Goal: Task Accomplishment & Management: Use online tool/utility

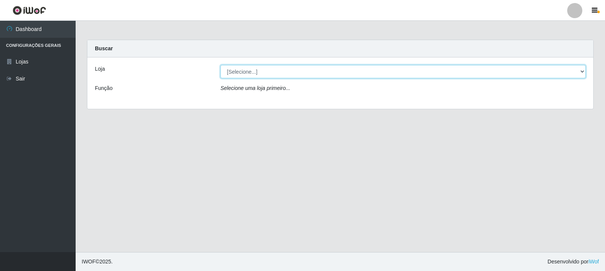
click at [293, 77] on select "[Selecione...] Rede Compras Supermercados - LOJA 3" at bounding box center [402, 71] width 365 height 13
select select "162"
click at [220, 65] on select "[Selecione...] Rede Compras Supermercados - LOJA 3" at bounding box center [402, 71] width 365 height 13
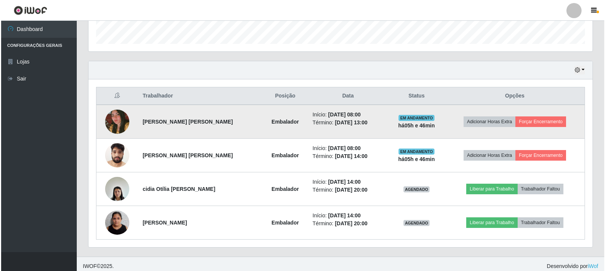
scroll to position [227, 0]
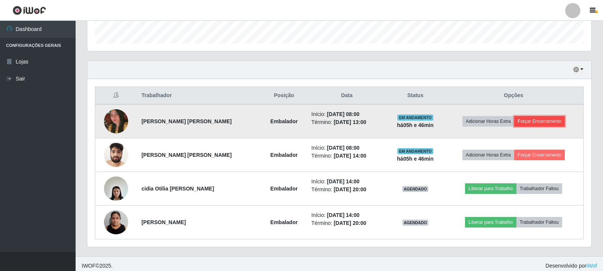
click at [549, 124] on button "Forçar Encerramento" at bounding box center [539, 121] width 51 height 11
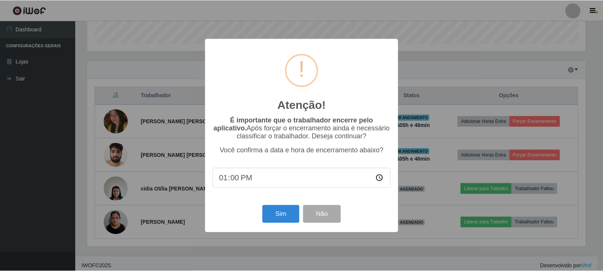
scroll to position [157, 500]
click at [283, 219] on button "Sim" at bounding box center [281, 214] width 37 height 18
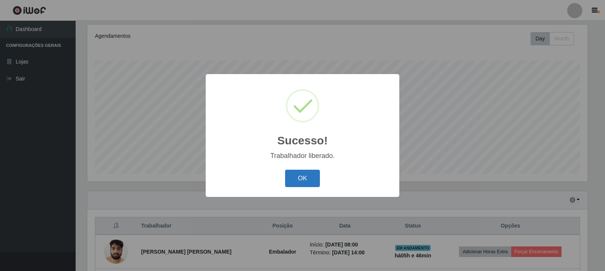
click at [305, 176] on button "OK" at bounding box center [302, 179] width 35 height 18
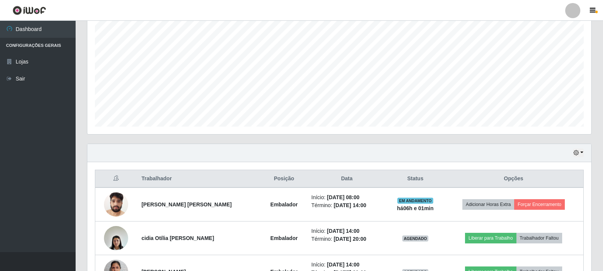
scroll to position [197, 0]
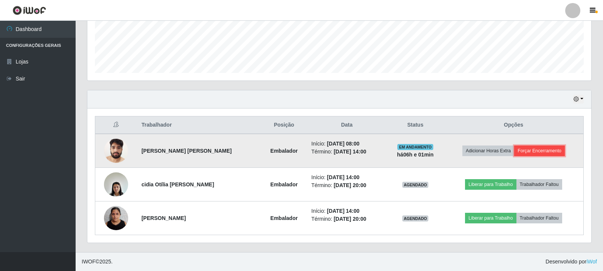
click at [533, 150] on button "Forçar Encerramento" at bounding box center [539, 150] width 51 height 11
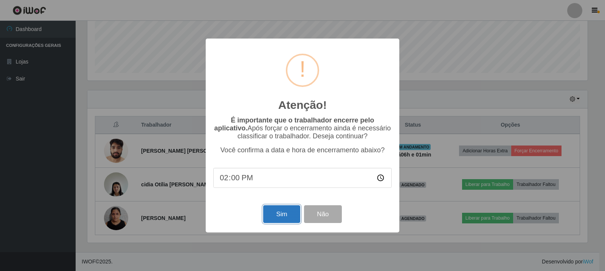
click at [275, 215] on button "Sim" at bounding box center [281, 214] width 37 height 18
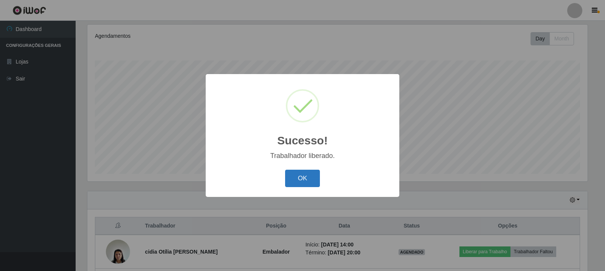
click at [303, 175] on button "OK" at bounding box center [302, 179] width 35 height 18
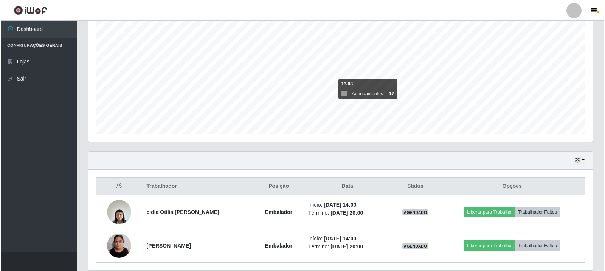
scroll to position [164, 0]
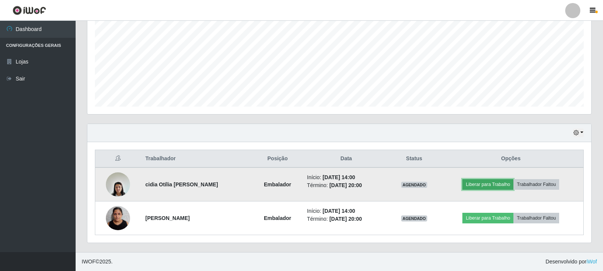
click at [479, 180] on button "Liberar para Trabalho" at bounding box center [487, 184] width 51 height 11
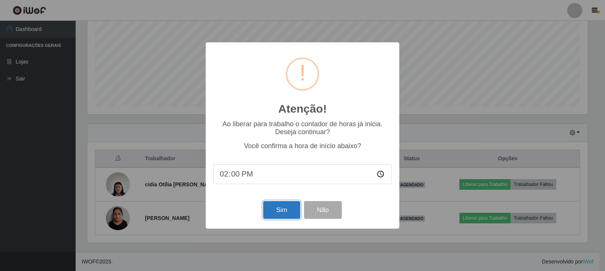
click at [280, 209] on button "Sim" at bounding box center [281, 210] width 37 height 18
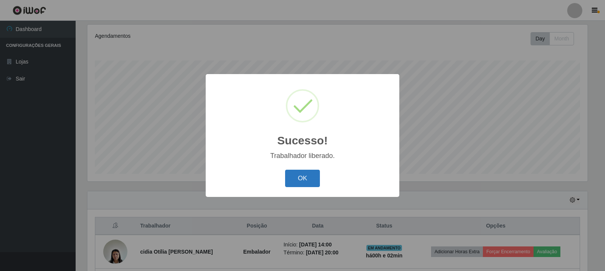
click at [305, 184] on button "OK" at bounding box center [302, 179] width 35 height 18
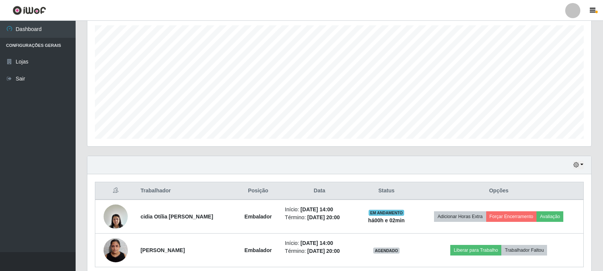
scroll to position [157, 504]
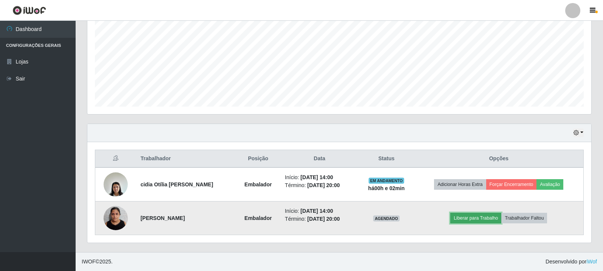
click at [494, 220] on button "Liberar para Trabalho" at bounding box center [475, 218] width 51 height 11
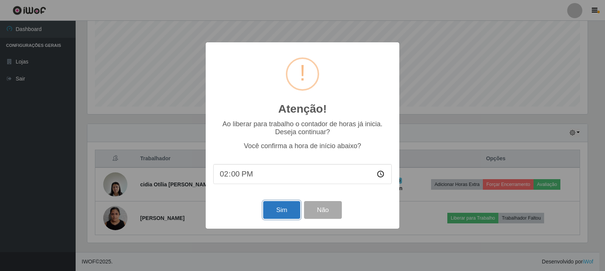
click at [285, 212] on button "Sim" at bounding box center [281, 210] width 37 height 18
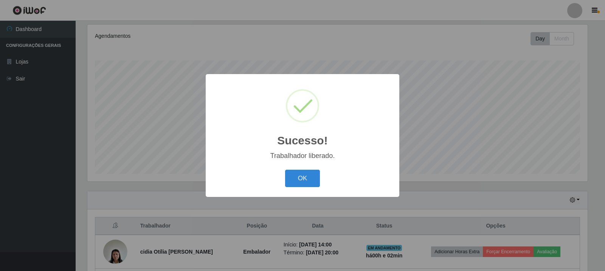
drag, startPoint x: 305, startPoint y: 176, endPoint x: 344, endPoint y: 107, distance: 79.1
click at [305, 176] on button "OK" at bounding box center [302, 179] width 35 height 18
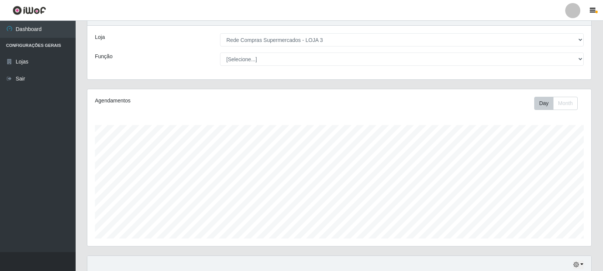
scroll to position [0, 0]
